Goal: Task Accomplishment & Management: Complete application form

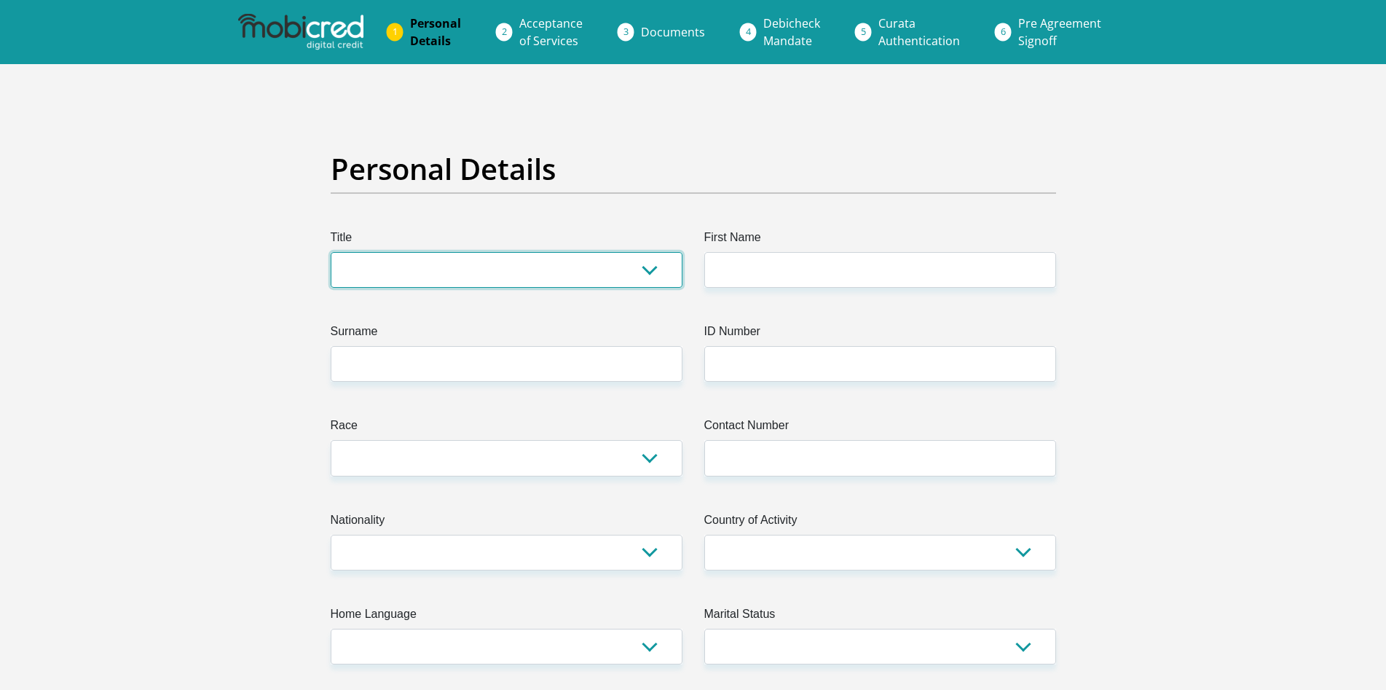
click at [516, 265] on select "Mr Ms Mrs Dr [PERSON_NAME]" at bounding box center [507, 270] width 352 height 36
select select "Mr"
click at [331, 252] on select "Mr Ms Mrs Dr [PERSON_NAME]" at bounding box center [507, 270] width 352 height 36
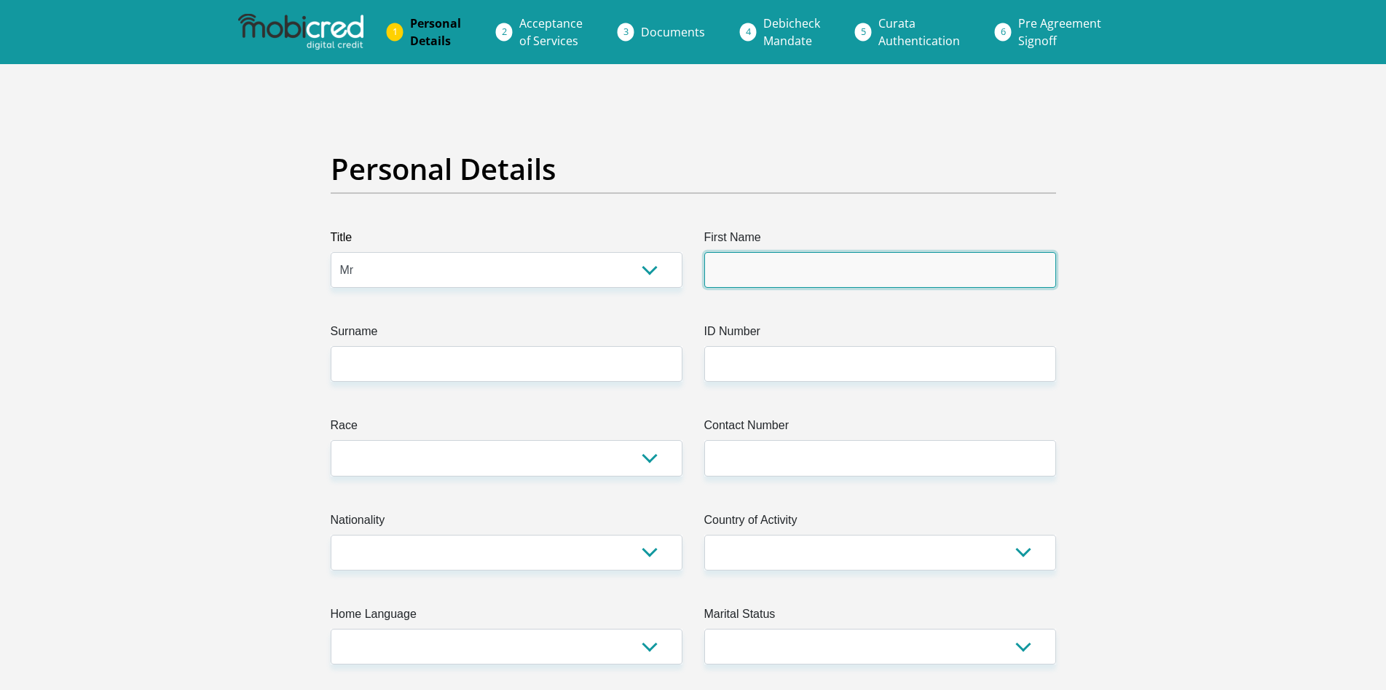
click at [792, 272] on input "First Name" at bounding box center [880, 270] width 352 height 36
type input "Amogalang"
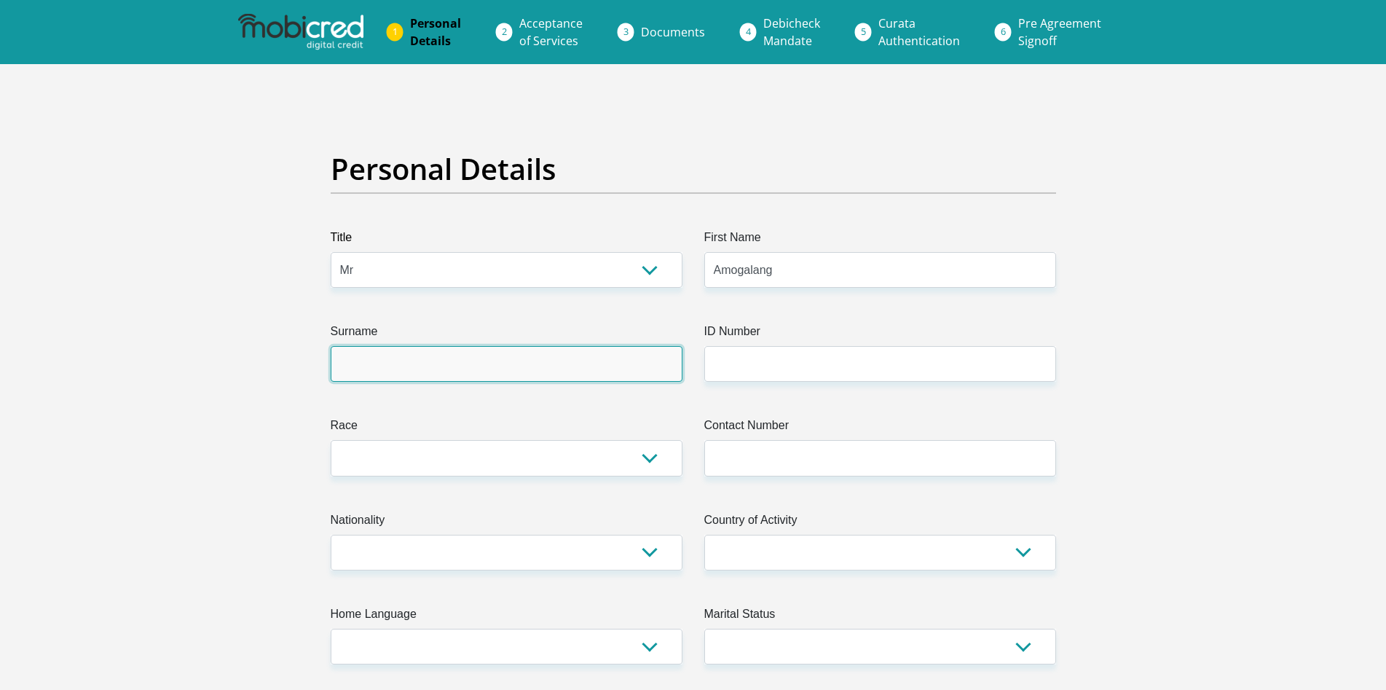
type input "Modau"
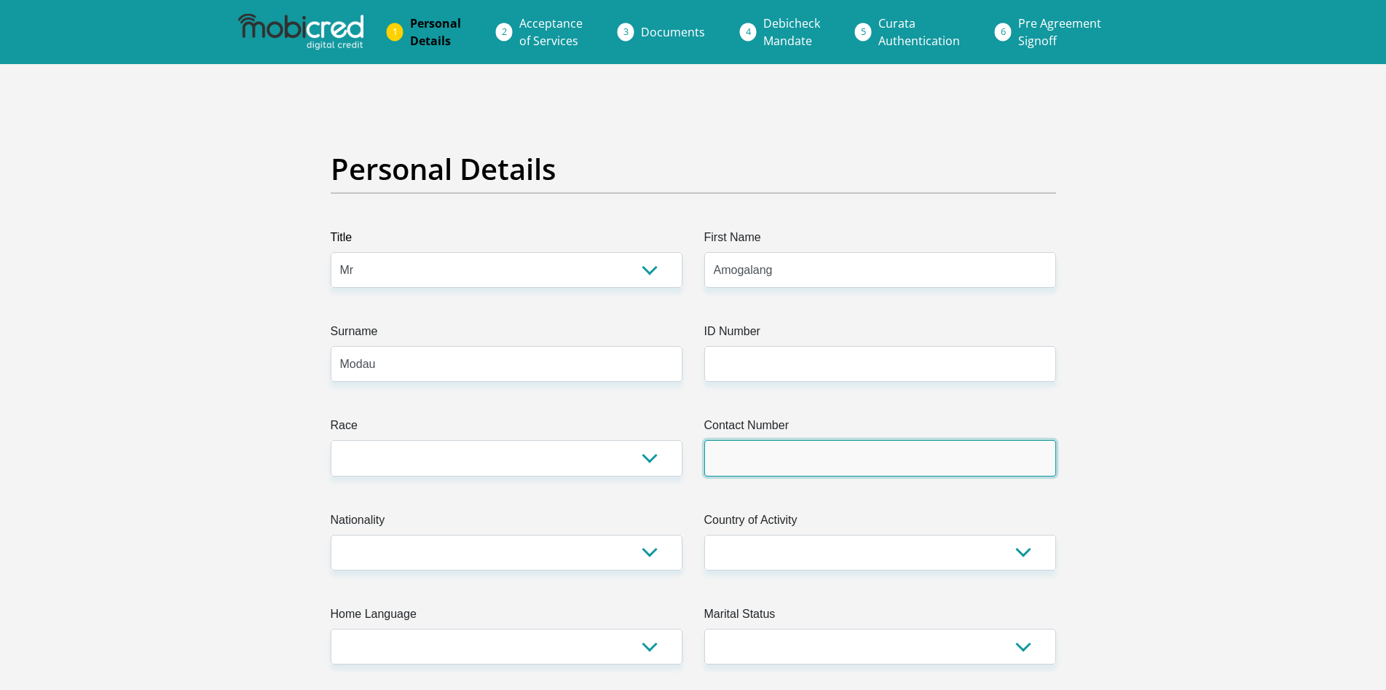
type input "0817585731"
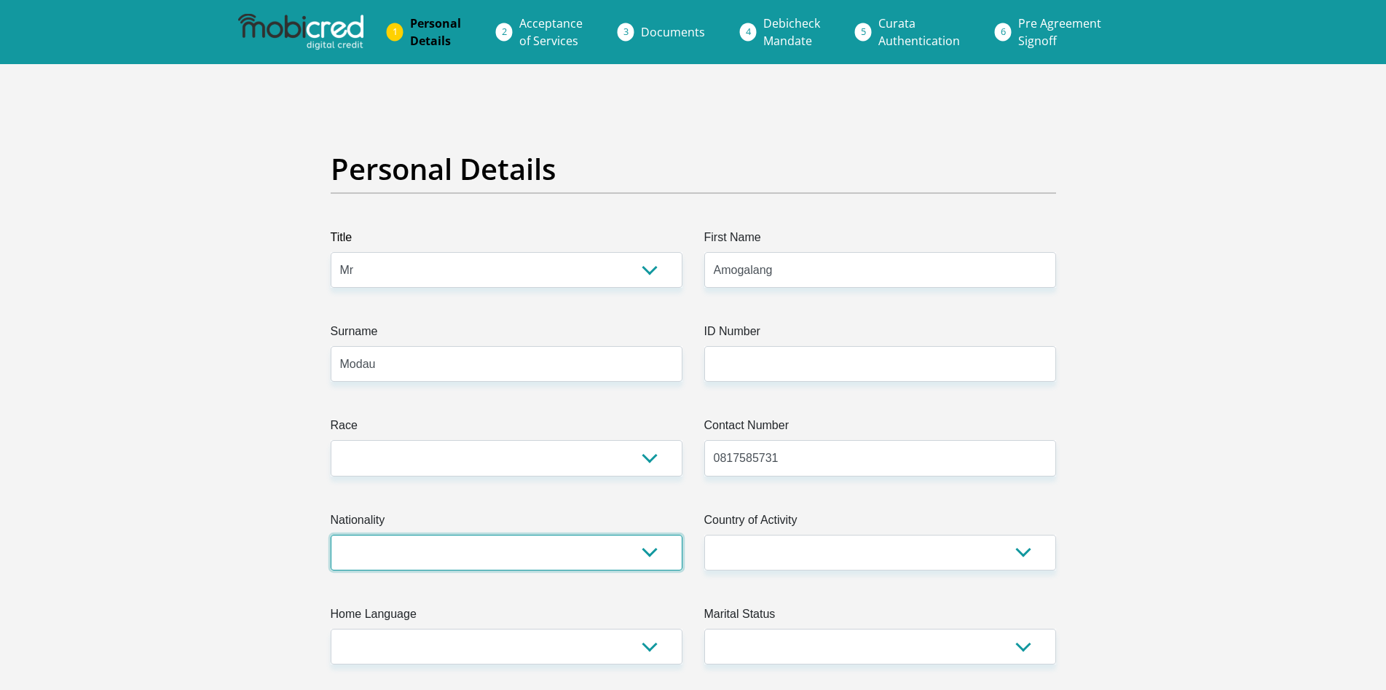
select select "ZAF"
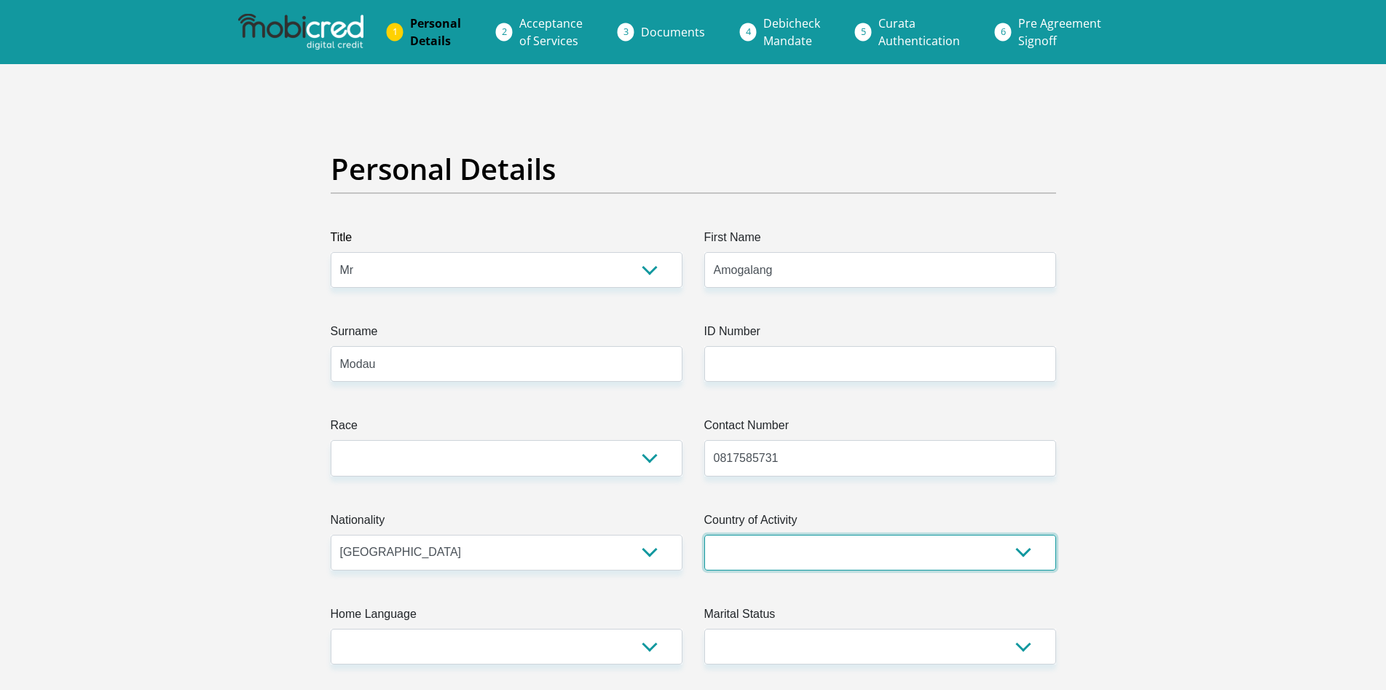
select select "ZAF"
type input "[STREET_ADDRESS]"
type input "[GEOGRAPHIC_DATA]"
type input "0152"
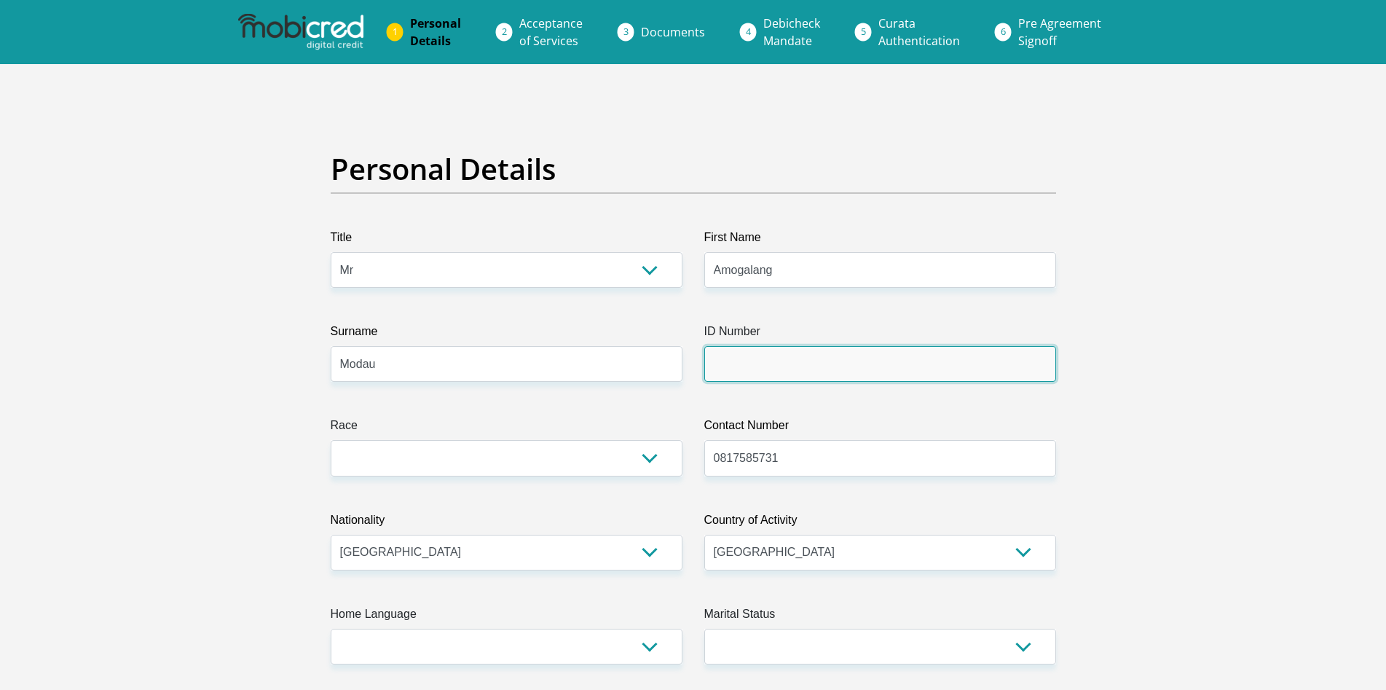
click at [795, 358] on input "ID Number" at bounding box center [880, 364] width 352 height 36
type input "0307275485083"
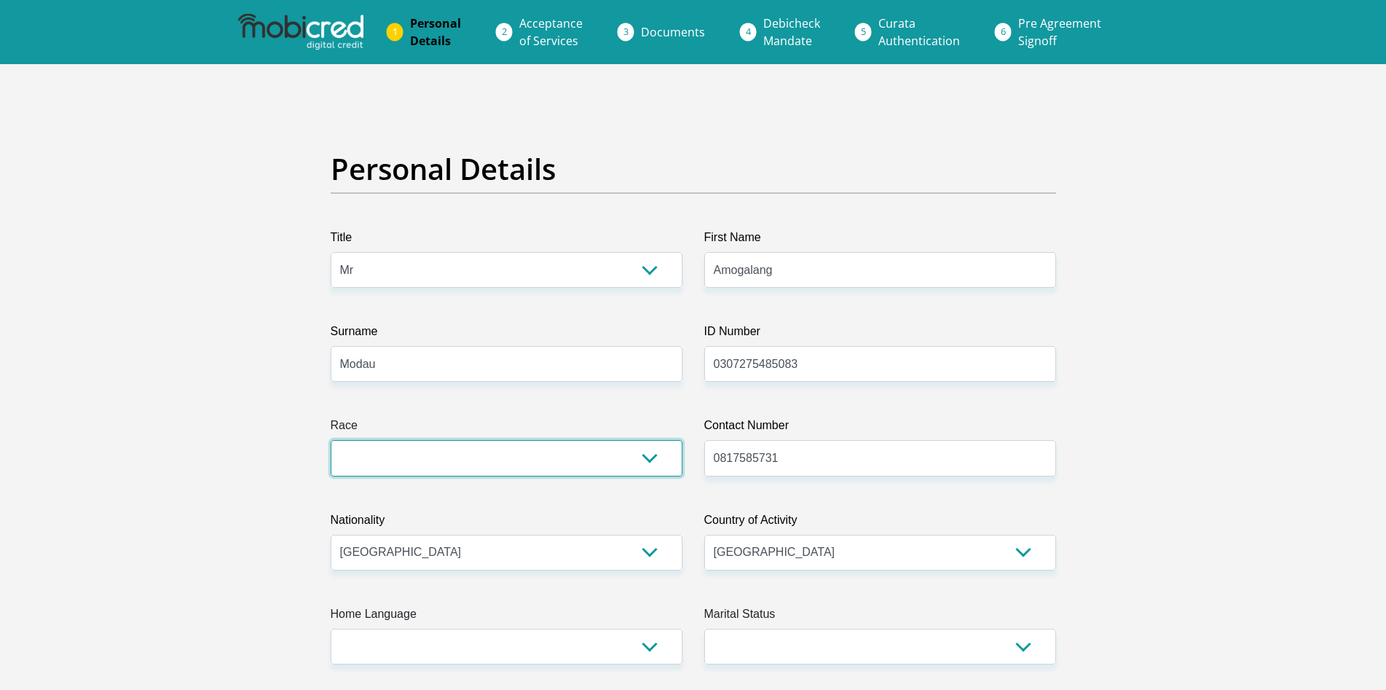
click at [638, 459] on select "Black Coloured Indian White Other" at bounding box center [507, 458] width 352 height 36
select select "1"
click at [331, 440] on select "Black Coloured Indian White Other" at bounding box center [507, 458] width 352 height 36
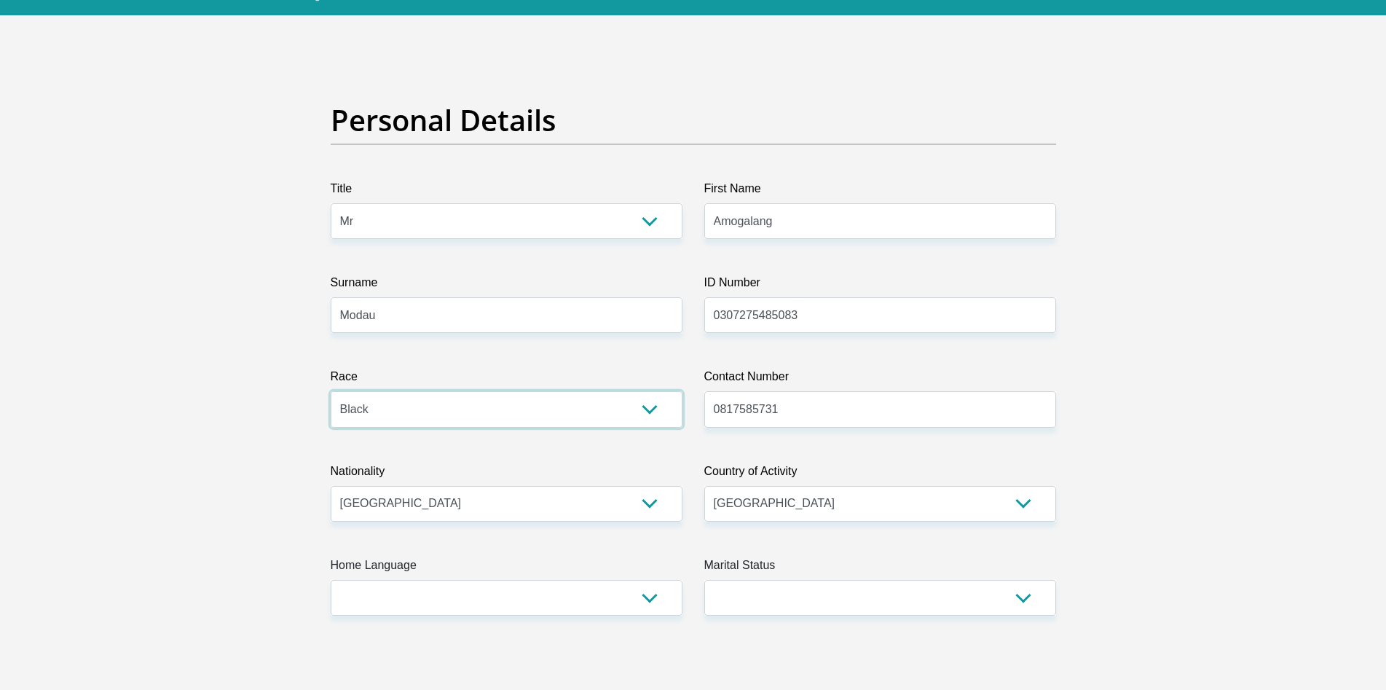
scroll to position [146, 0]
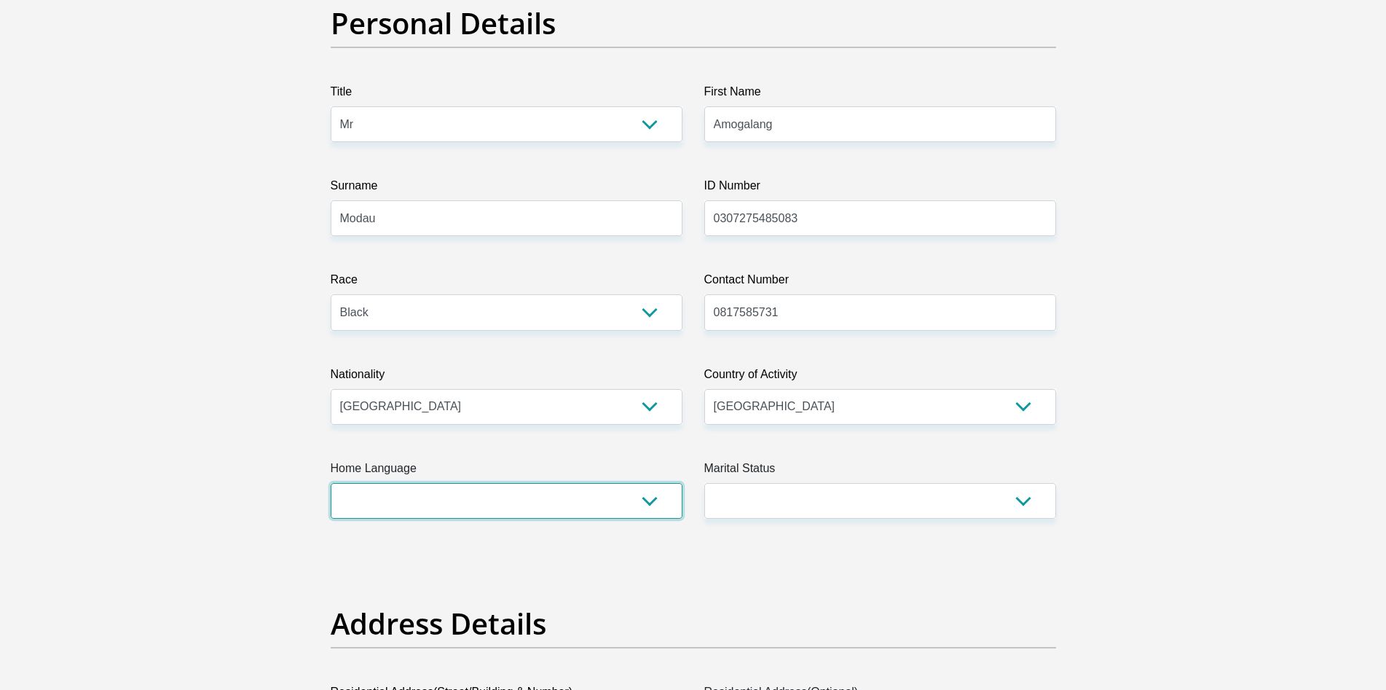
click at [592, 503] on select "Afrikaans English Sepedi South Ndebele Southern Sotho Swati Tsonga Tswana Venda…" at bounding box center [507, 501] width 352 height 36
select select "nso"
click at [331, 483] on select "Afrikaans English Sepedi South Ndebele Southern Sotho Swati Tsonga Tswana Venda…" at bounding box center [507, 501] width 352 height 36
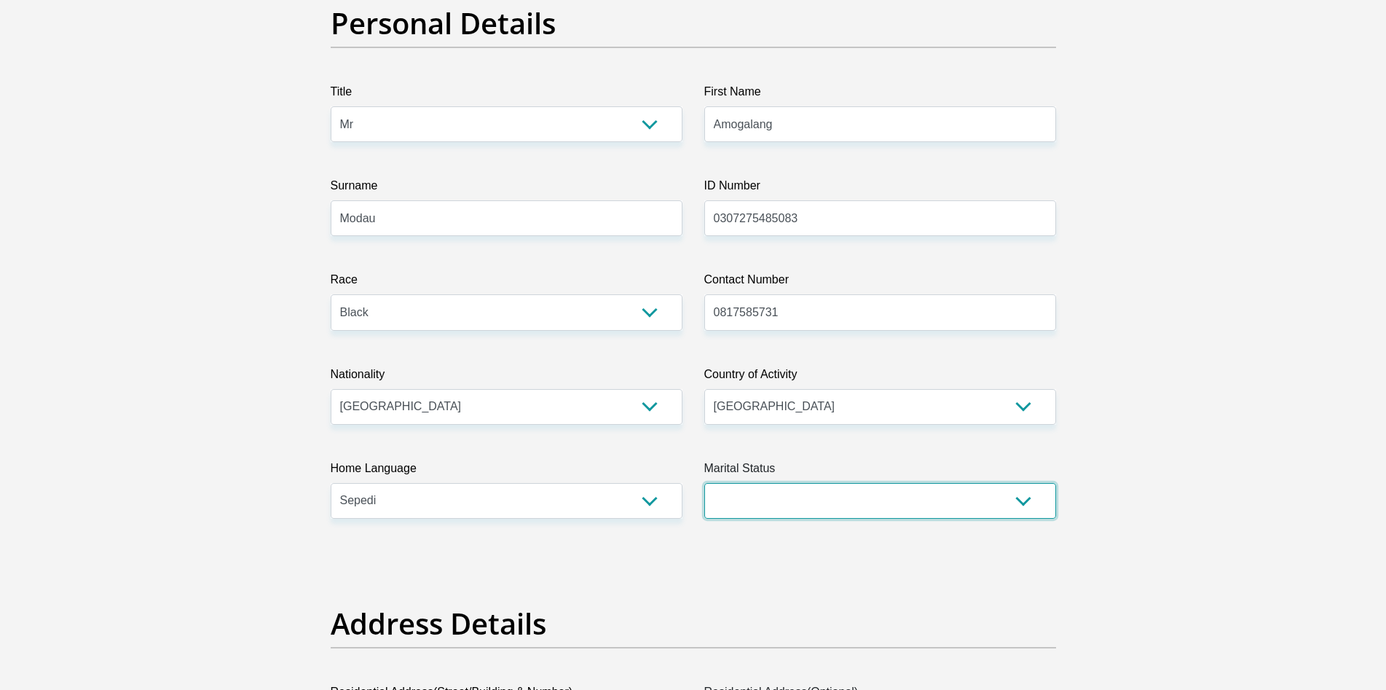
click at [772, 497] on select "Married ANC Single Divorced Widowed Married COP or Customary Law" at bounding box center [880, 501] width 352 height 36
select select "2"
click at [704, 483] on select "Married ANC Single Divorced Widowed Married COP or Customary Law" at bounding box center [880, 501] width 352 height 36
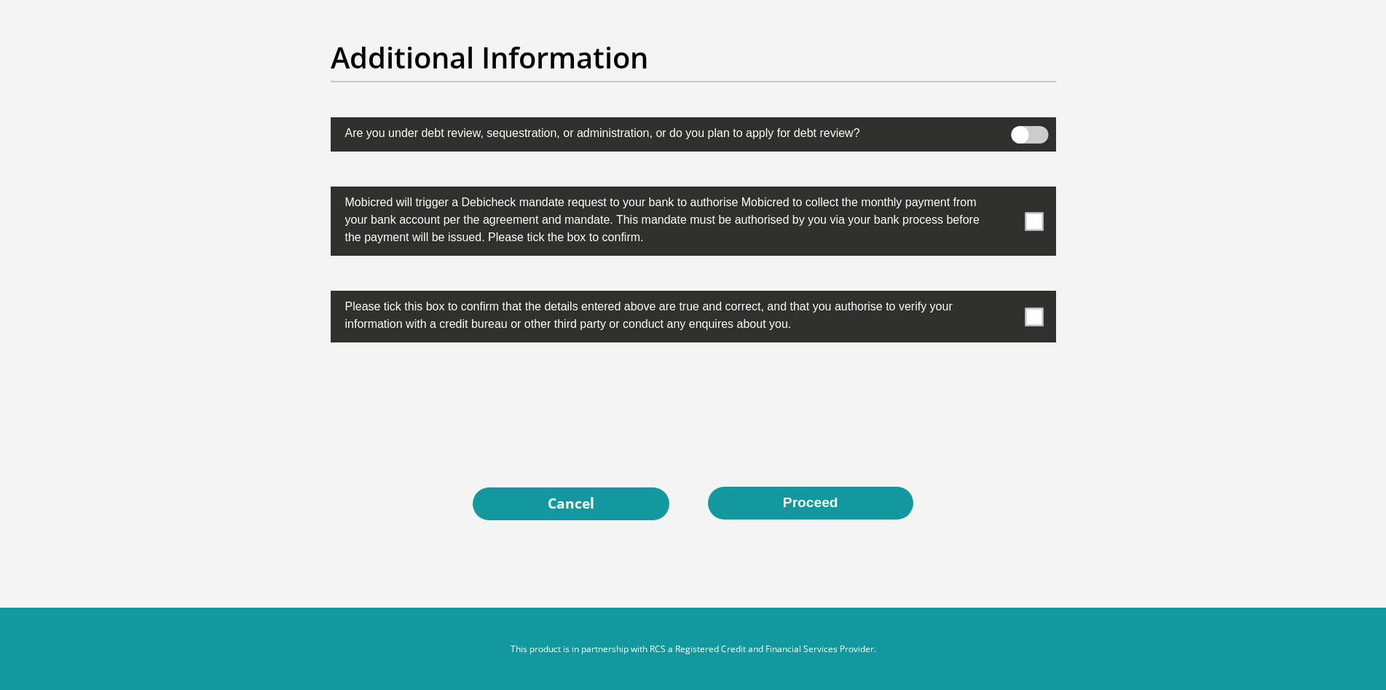
scroll to position [4536, 0]
